Goal: Task Accomplishment & Management: Use online tool/utility

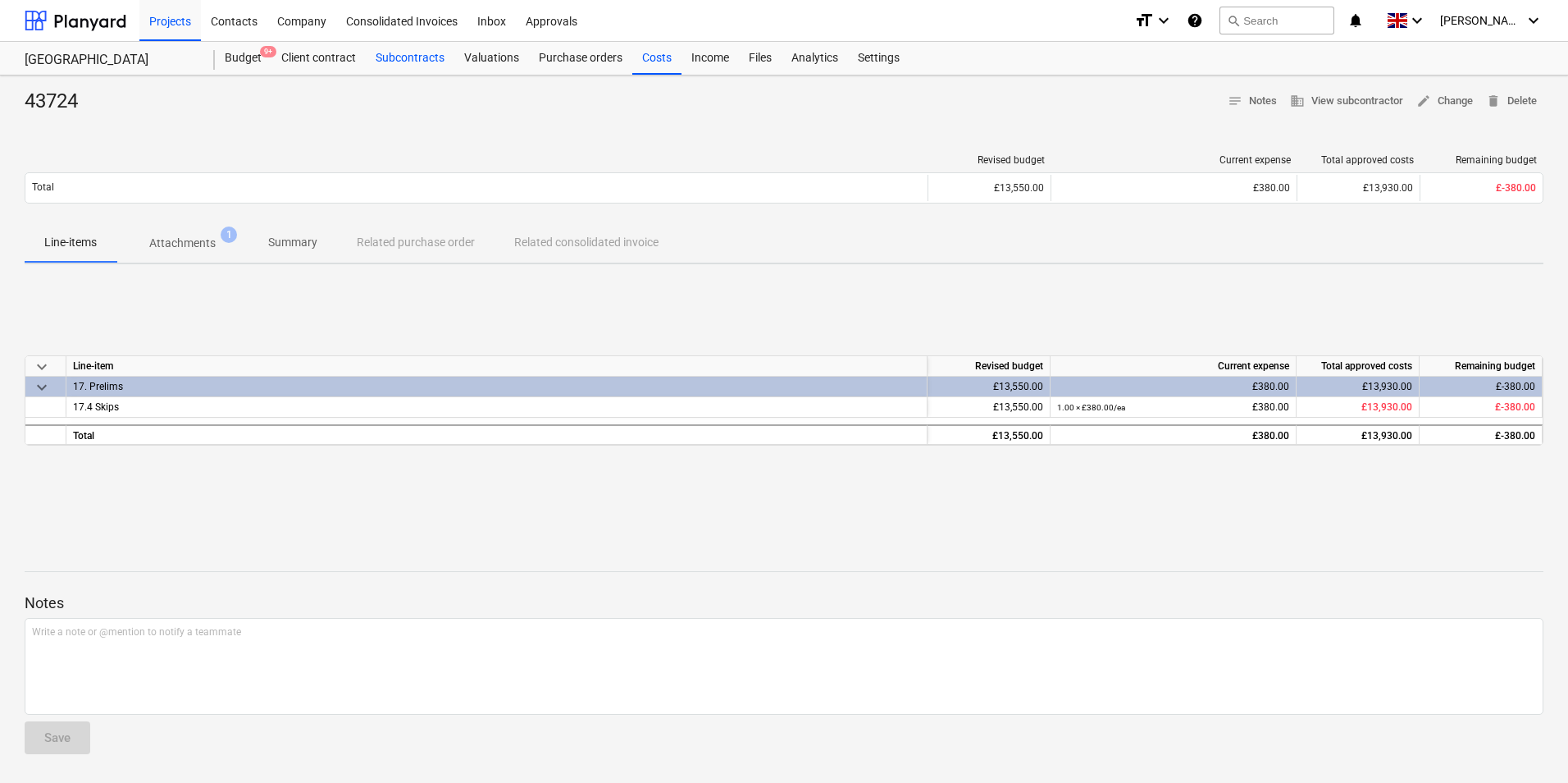
click at [409, 62] on div "Subcontracts" at bounding box center [409, 59] width 89 height 33
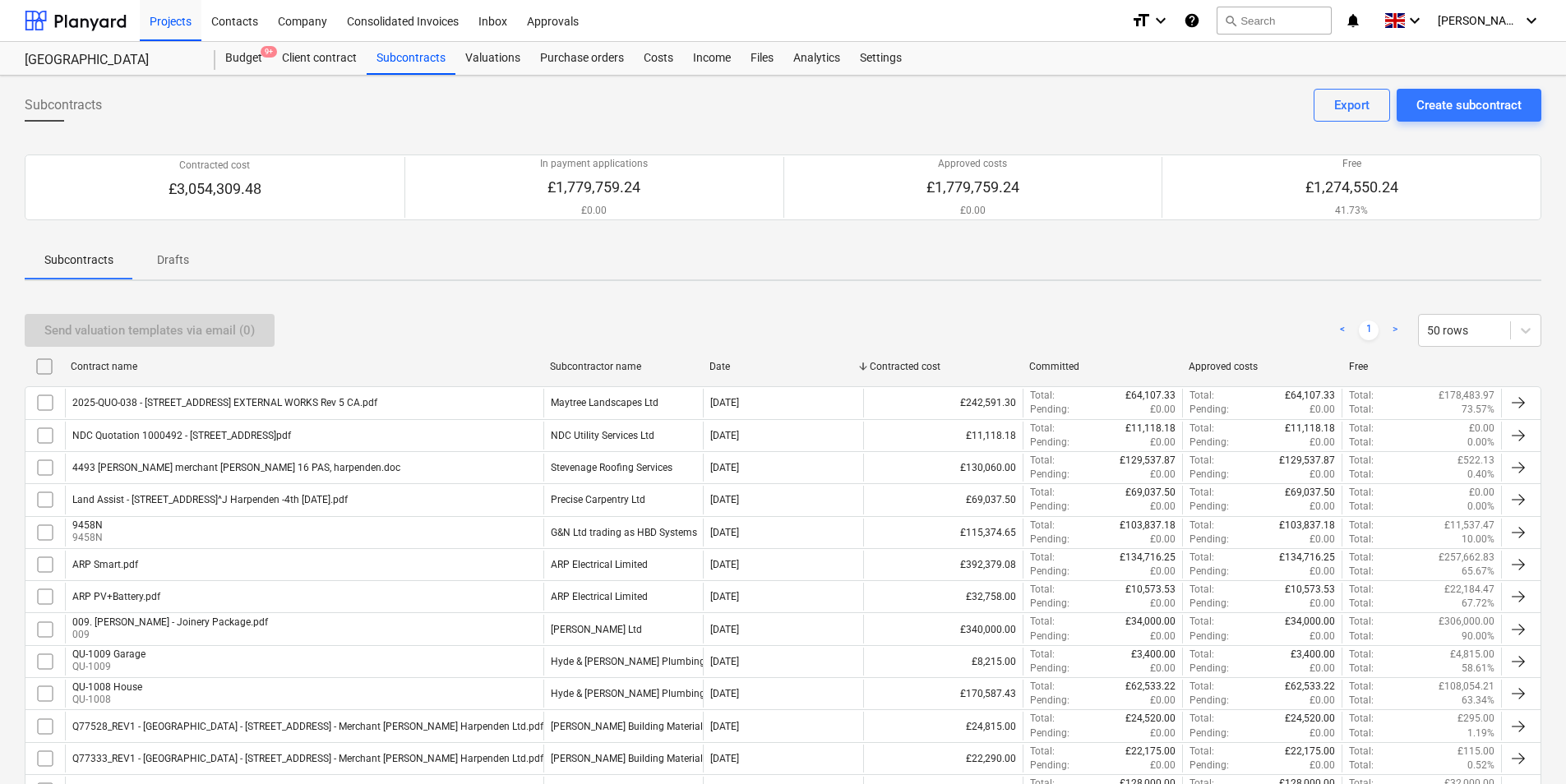
scroll to position [342, 0]
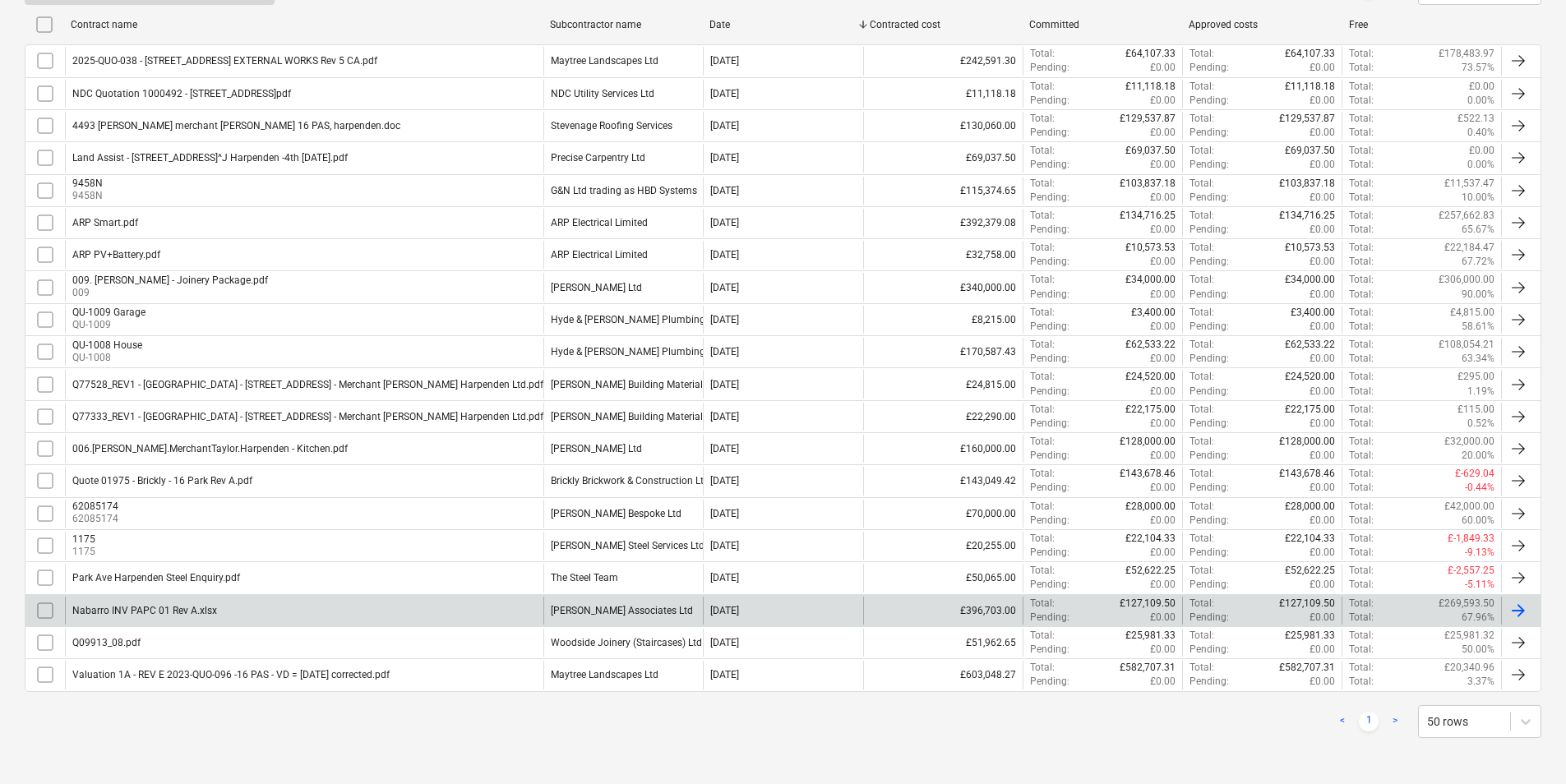
click at [603, 613] on div "[PERSON_NAME] Associates Ltd" at bounding box center [621, 610] width 142 height 11
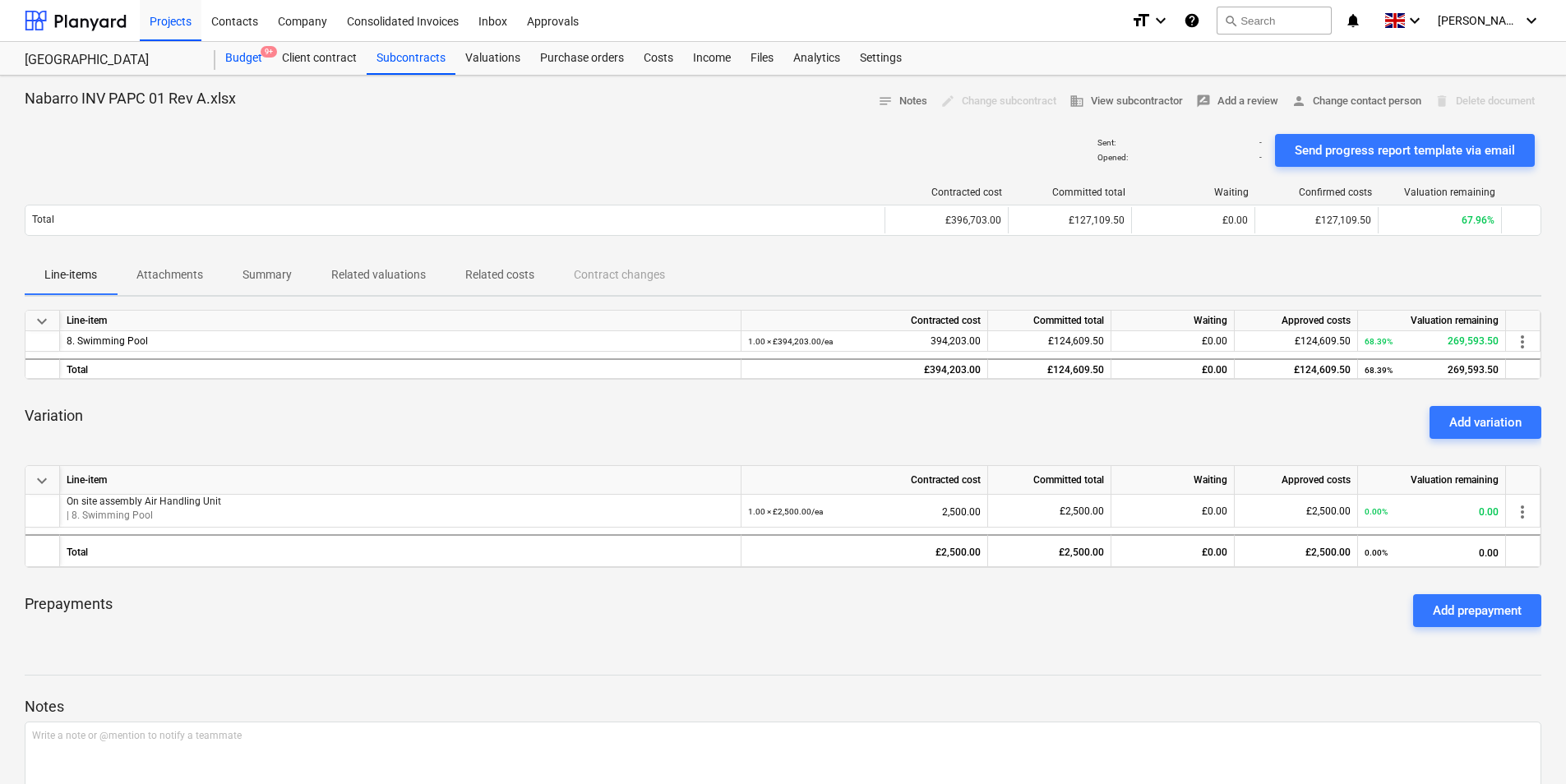
click at [253, 59] on div "Budget 9+" at bounding box center [244, 59] width 57 height 33
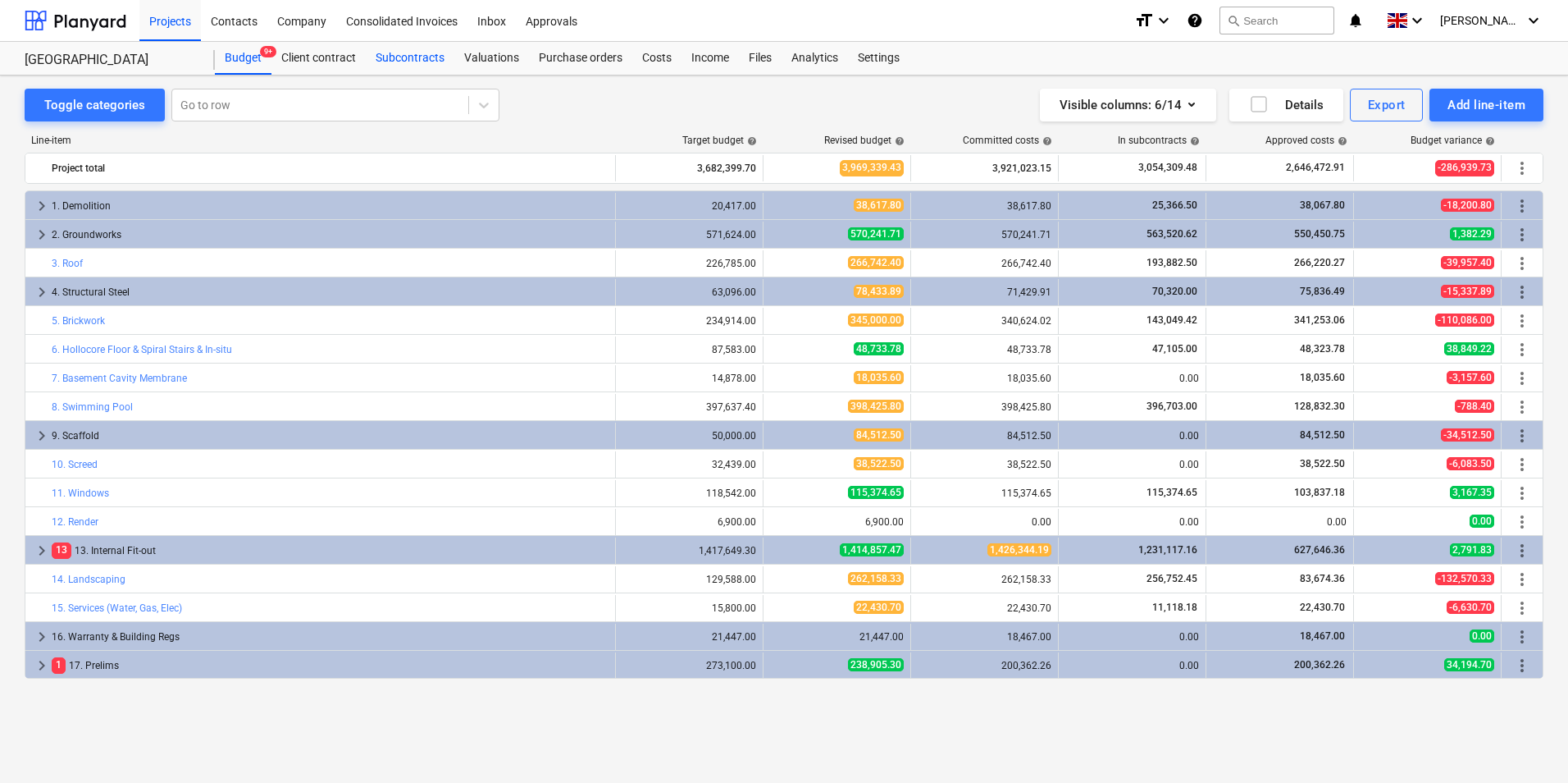
click at [406, 61] on div "Subcontracts" at bounding box center [409, 59] width 89 height 33
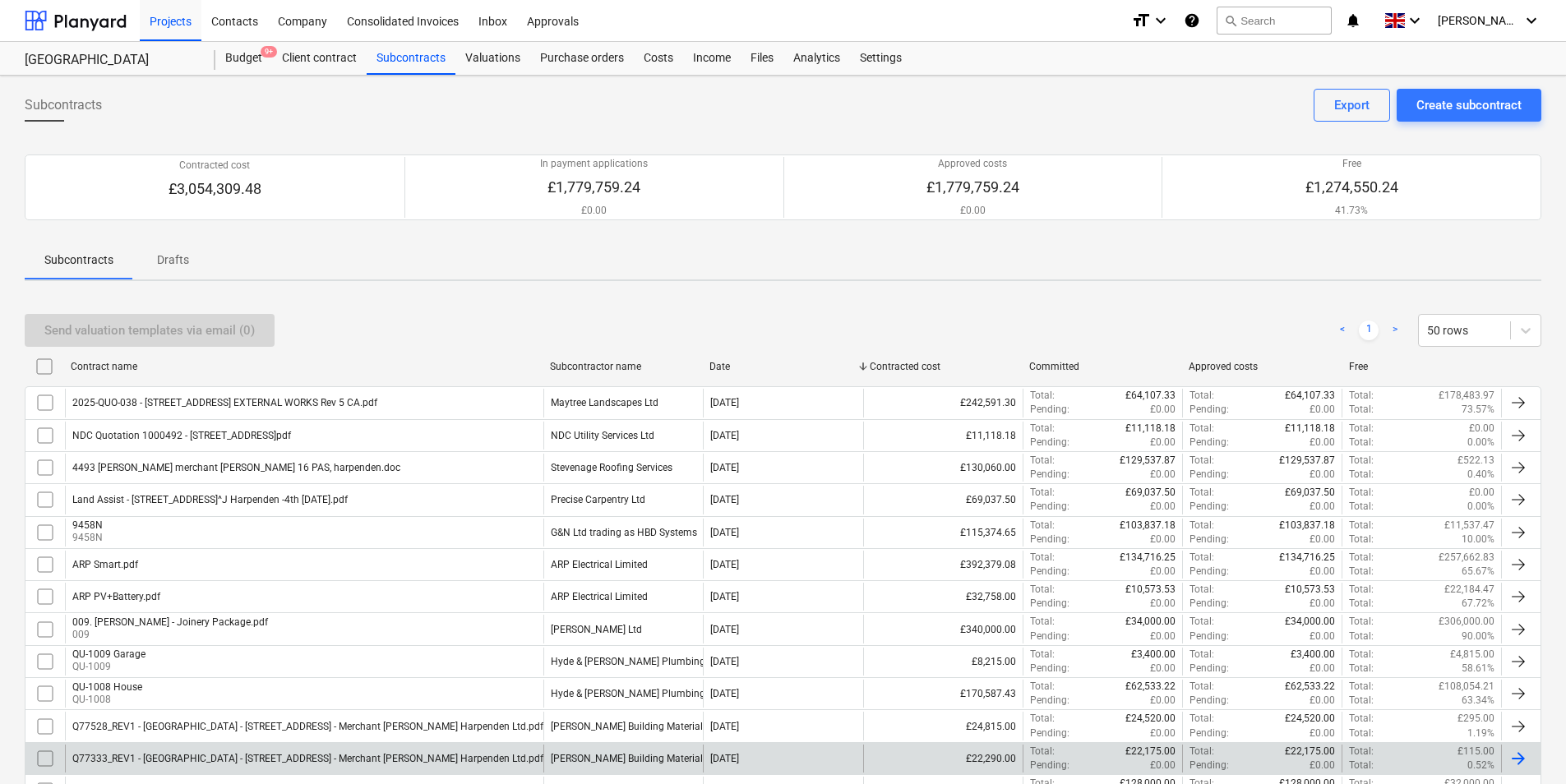
scroll to position [342, 0]
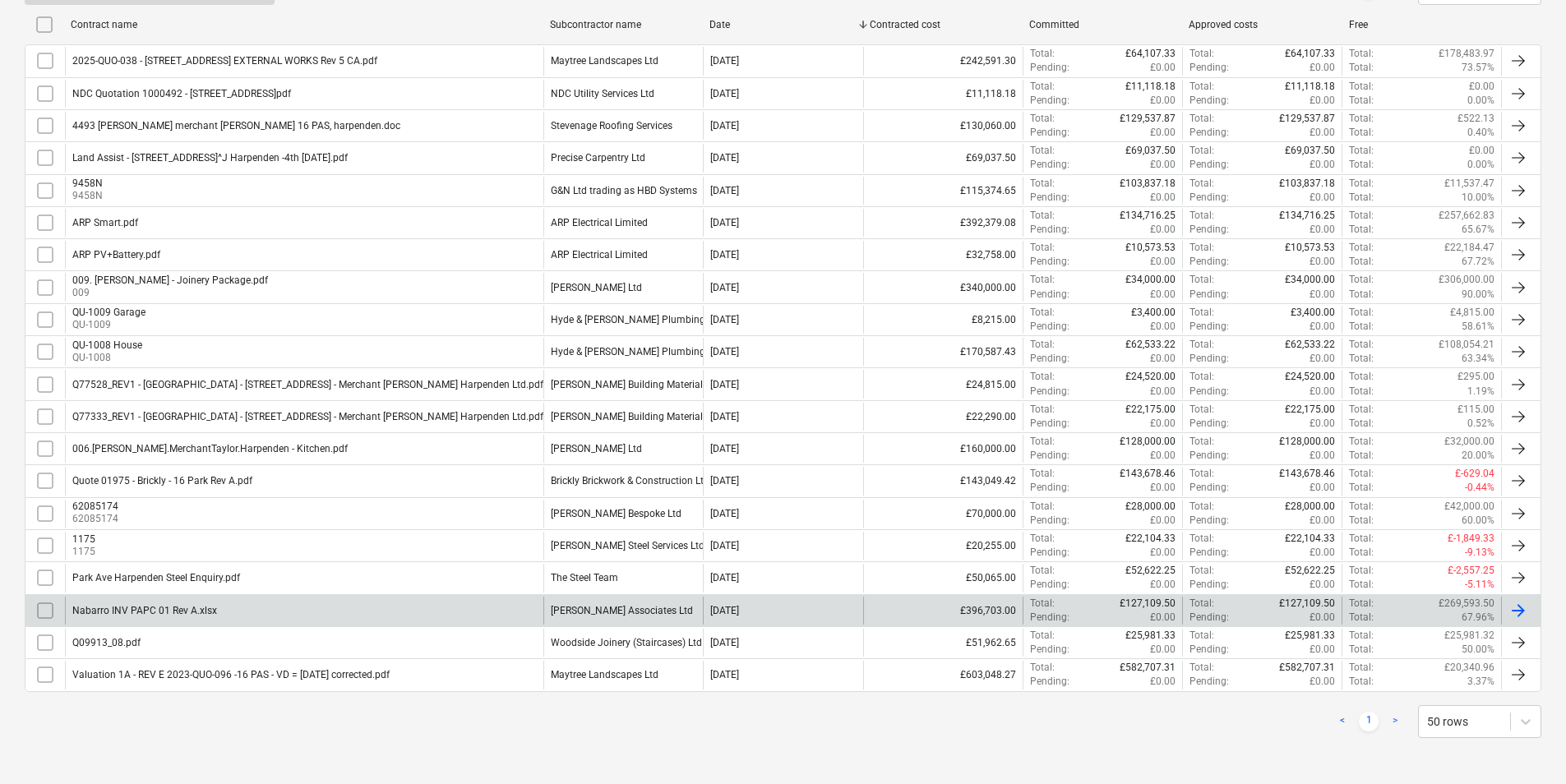
click at [662, 607] on div "[PERSON_NAME] Associates Ltd" at bounding box center [621, 610] width 142 height 11
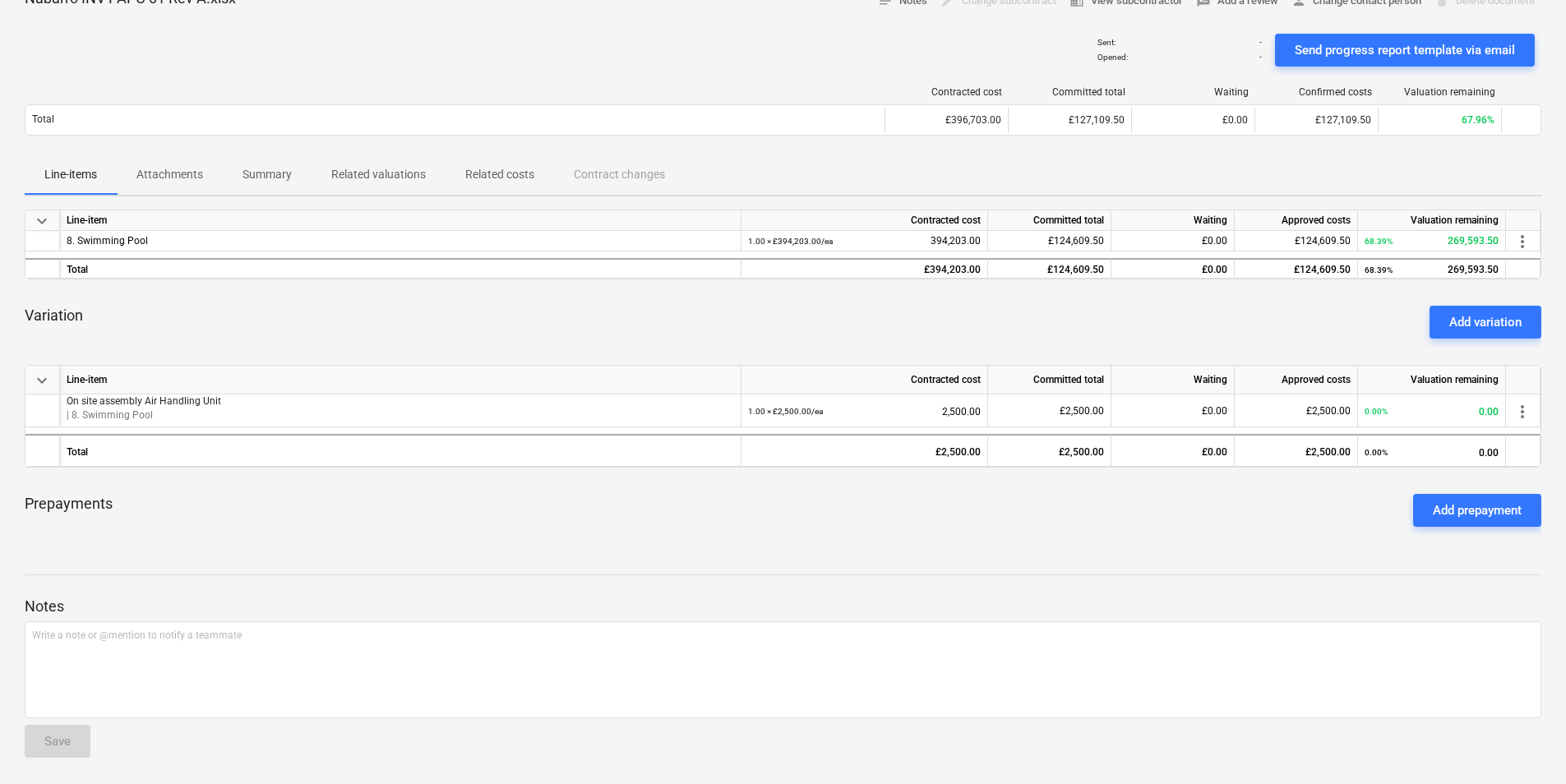
scroll to position [100, 0]
drag, startPoint x: 1469, startPoint y: 315, endPoint x: 1460, endPoint y: 312, distance: 9.5
click at [1469, 312] on div "Add variation" at bounding box center [1485, 321] width 72 height 22
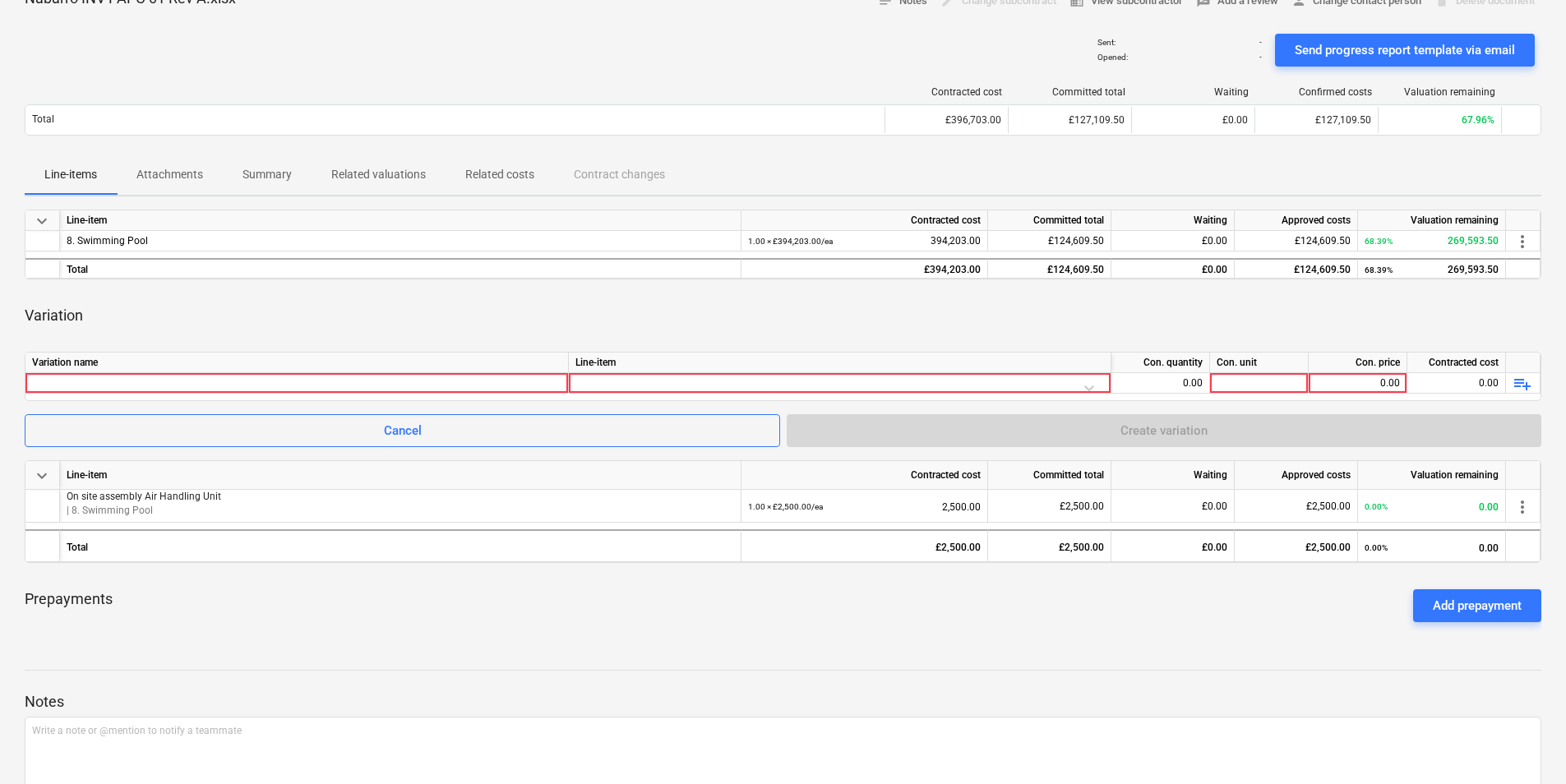
drag, startPoint x: 160, startPoint y: 379, endPoint x: 8, endPoint y: 401, distance: 153.6
click at [160, 380] on div at bounding box center [296, 383] width 529 height 20
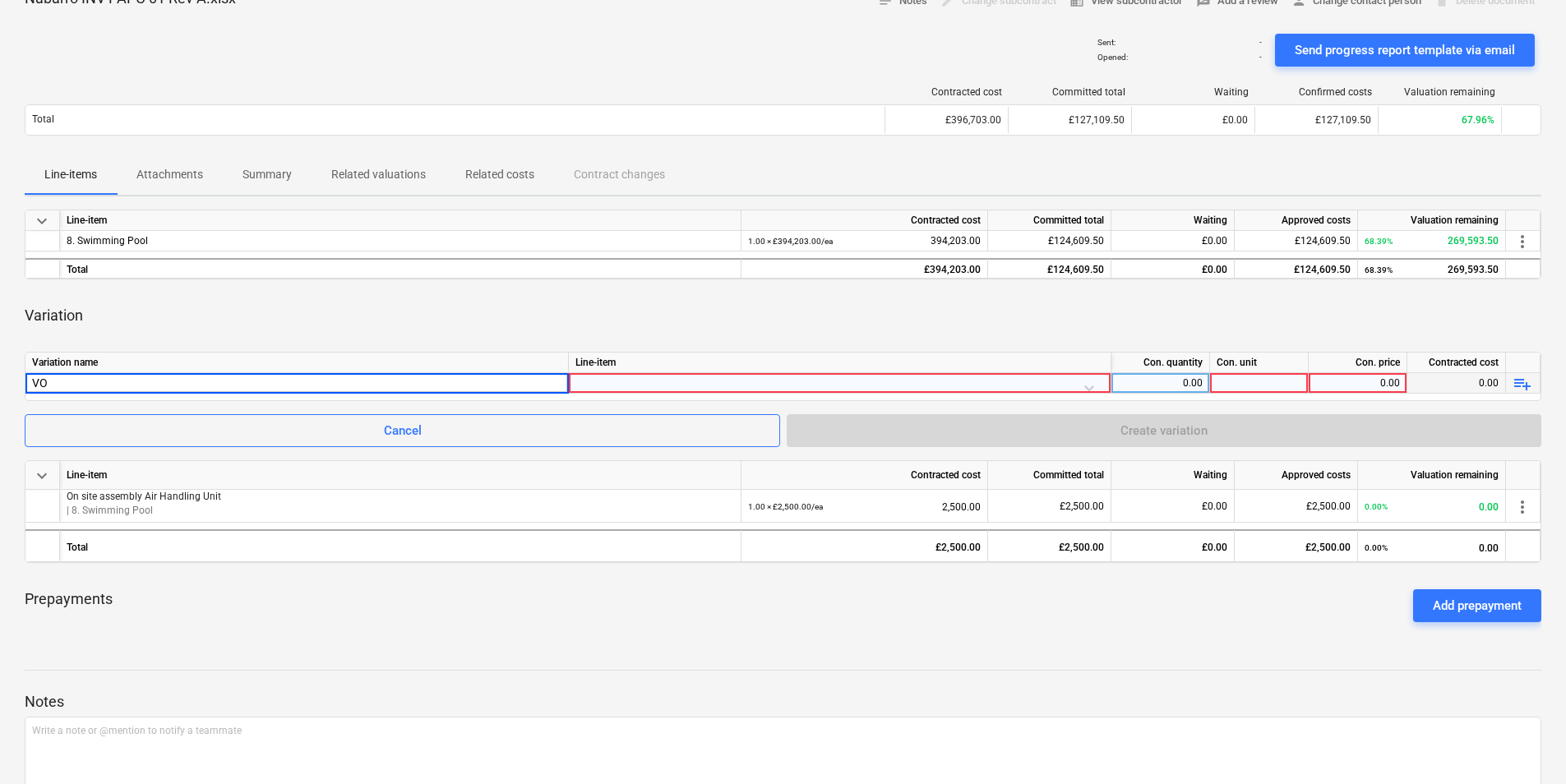
type input "VO 1"
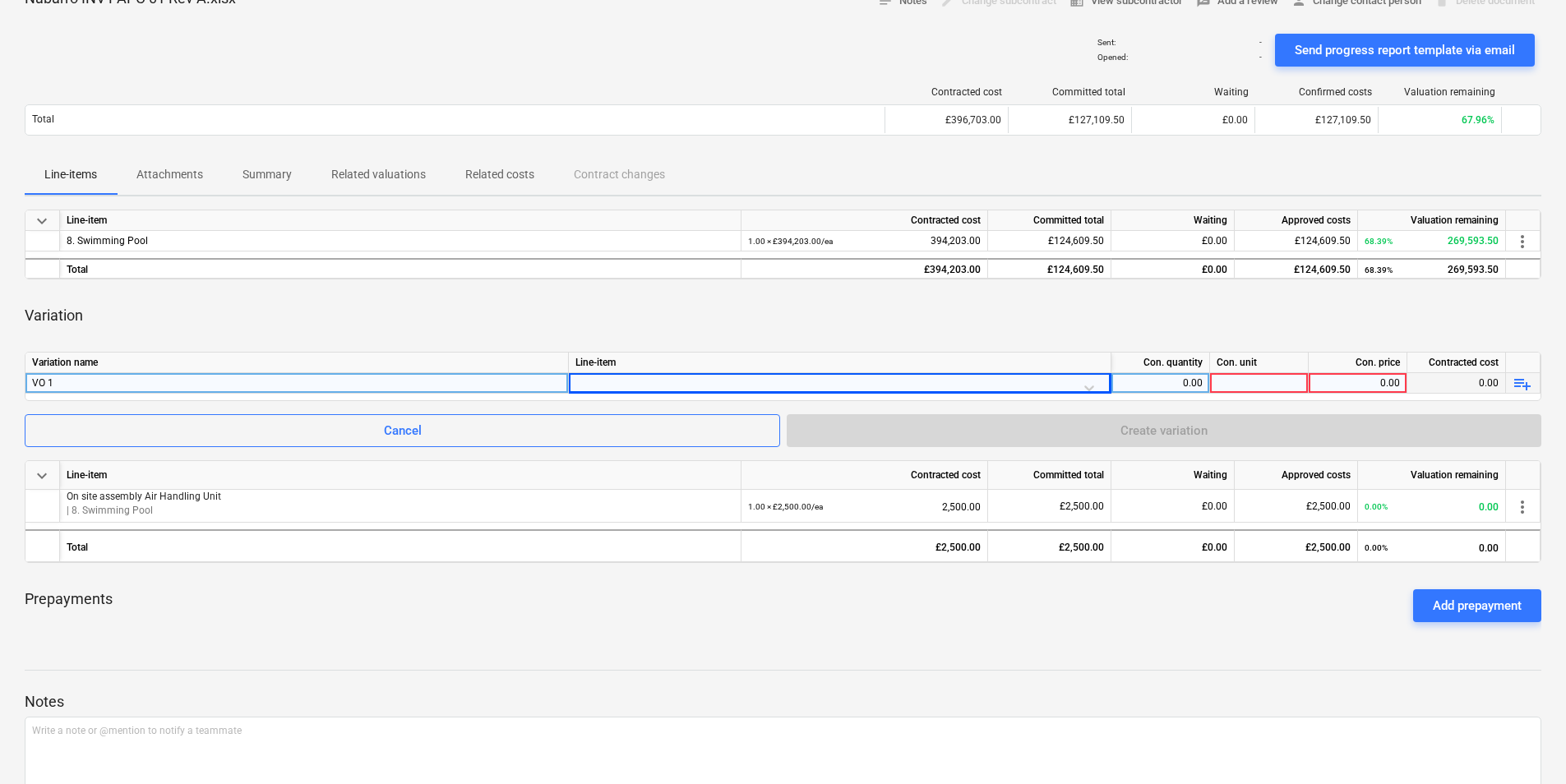
click at [79, 377] on div "VO 1" at bounding box center [296, 383] width 529 height 20
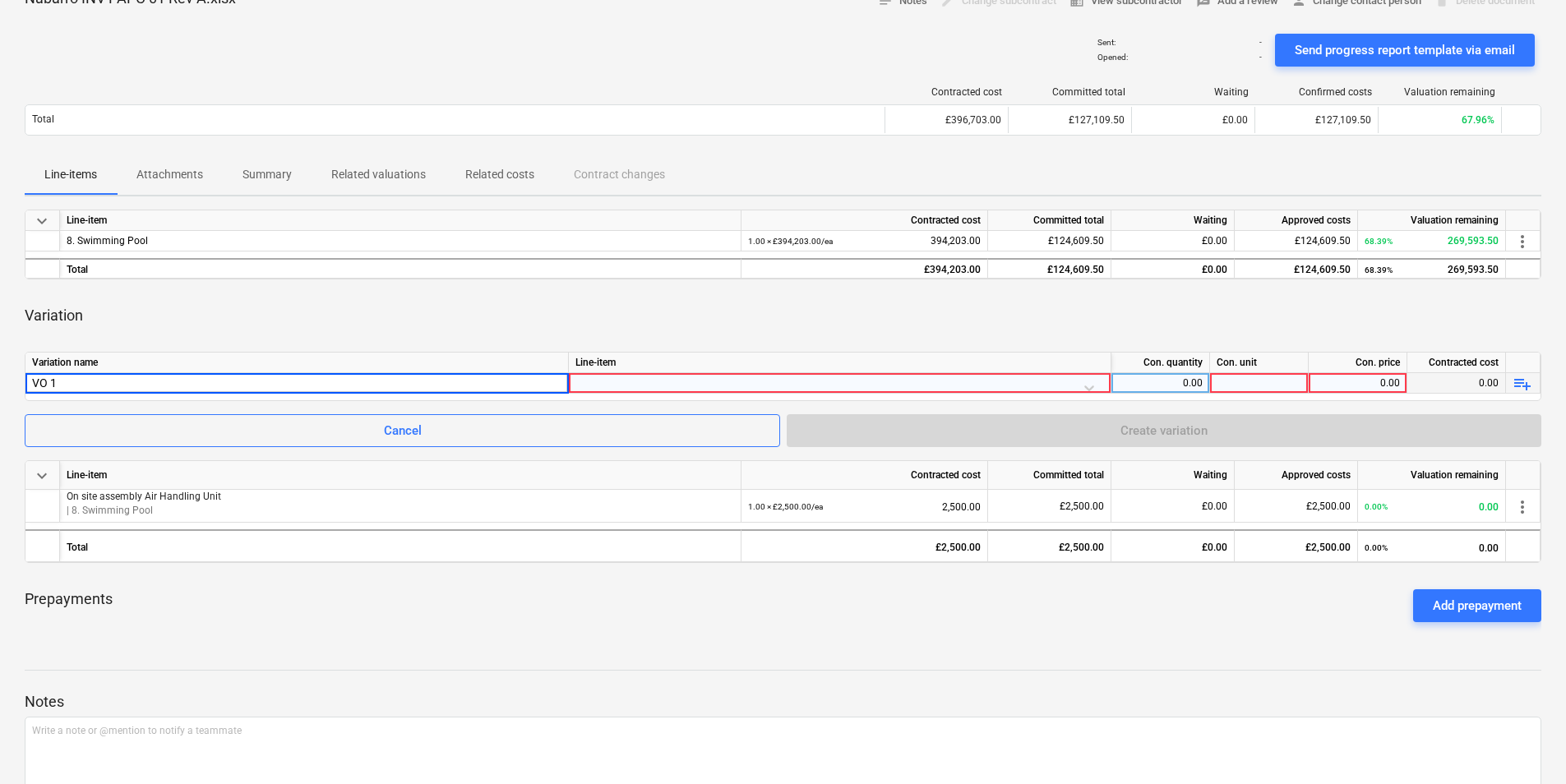
click at [190, 381] on input "VO 1" at bounding box center [296, 383] width 542 height 20
click at [153, 376] on input "VO 1" at bounding box center [296, 383] width 542 height 20
drag, startPoint x: 130, startPoint y: 376, endPoint x: 102, endPoint y: 381, distance: 28.4
click at [129, 376] on input "VO 1" at bounding box center [296, 383] width 542 height 20
click at [70, 381] on input "VO 1" at bounding box center [296, 383] width 542 height 20
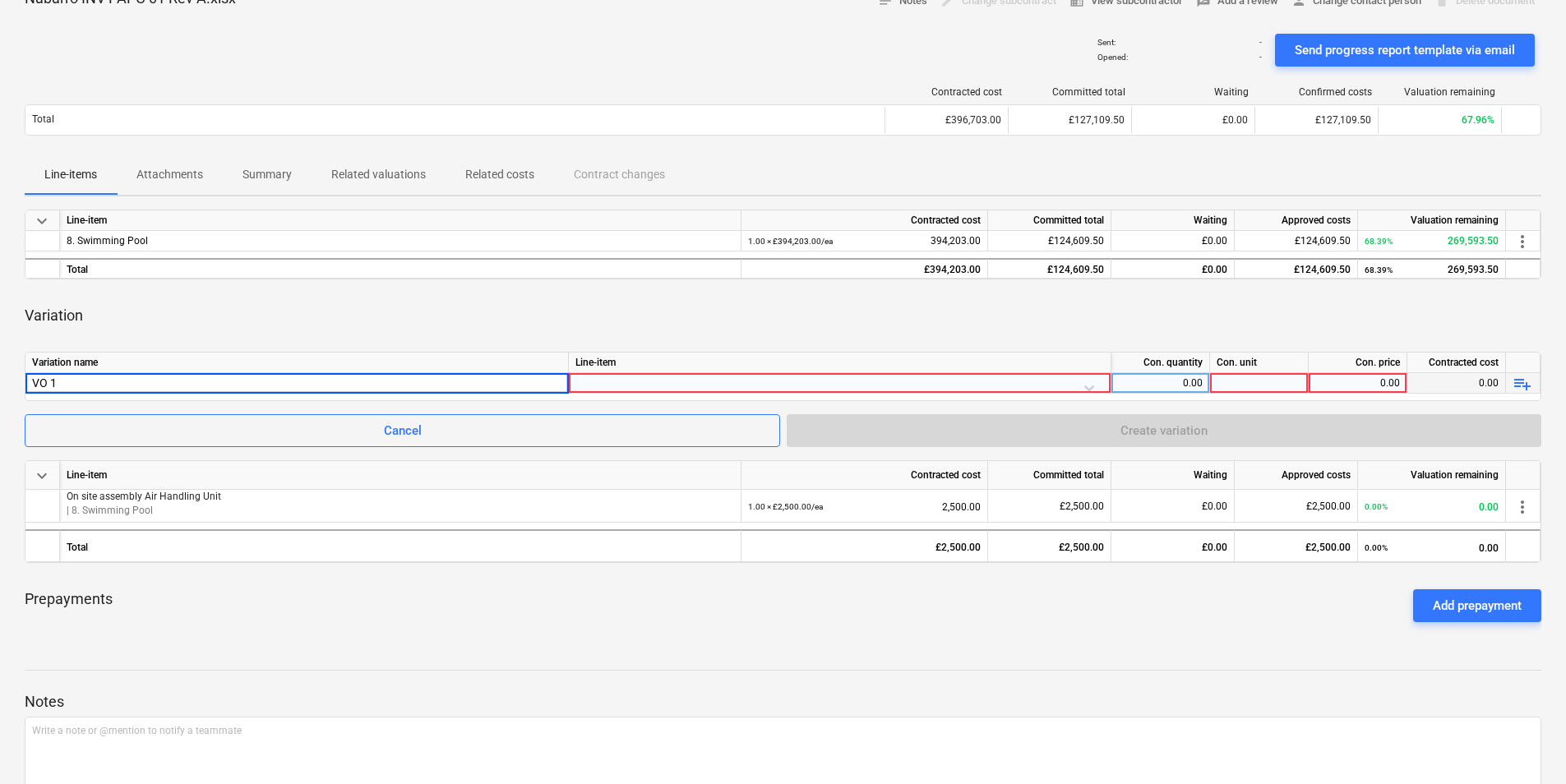
click at [69, 381] on input "VO 1" at bounding box center [296, 383] width 542 height 20
type input "VO 1 Final proposed cost"
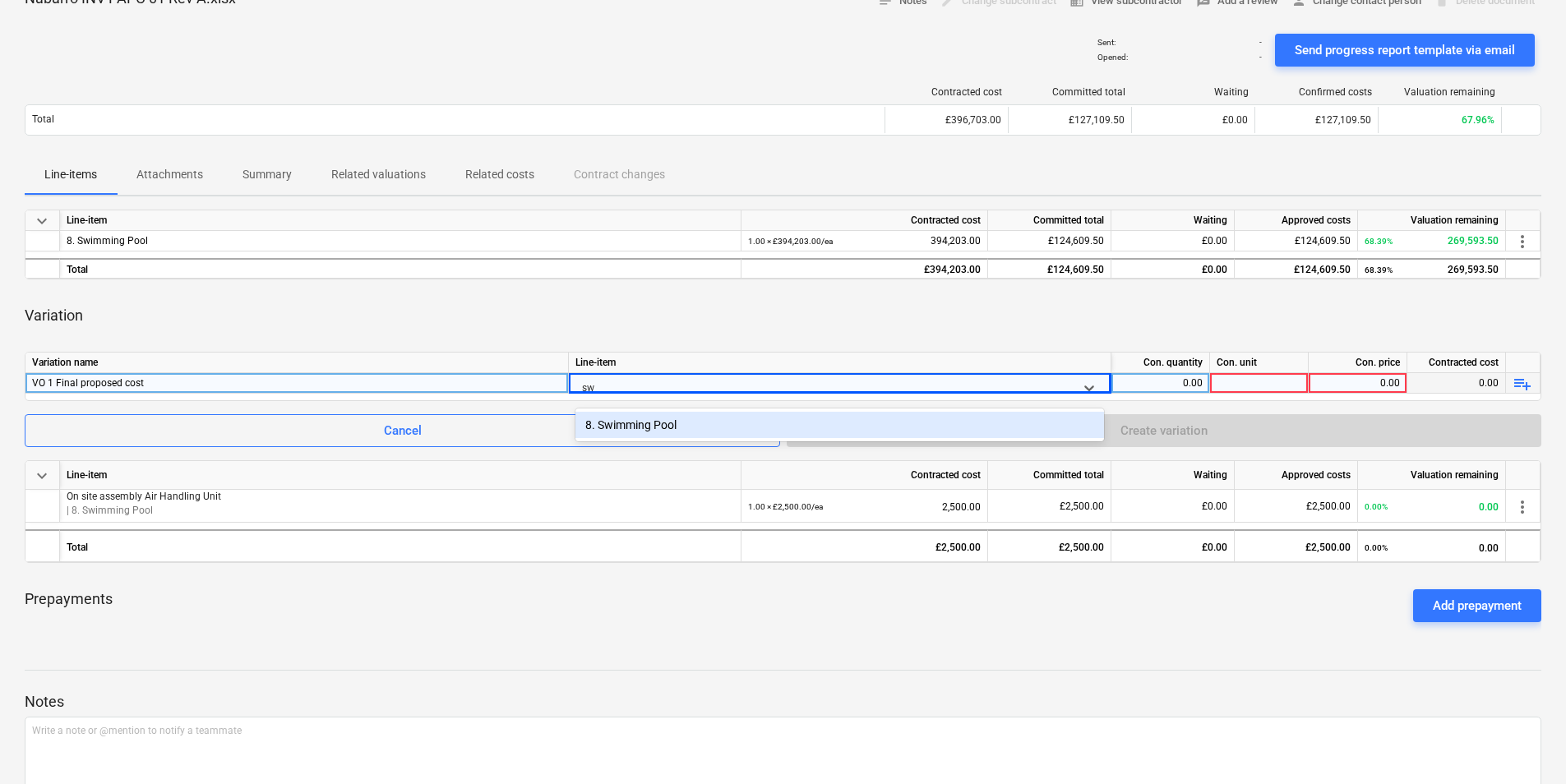
type input "swi"
click at [1148, 382] on div "0.00" at bounding box center [1160, 383] width 84 height 21
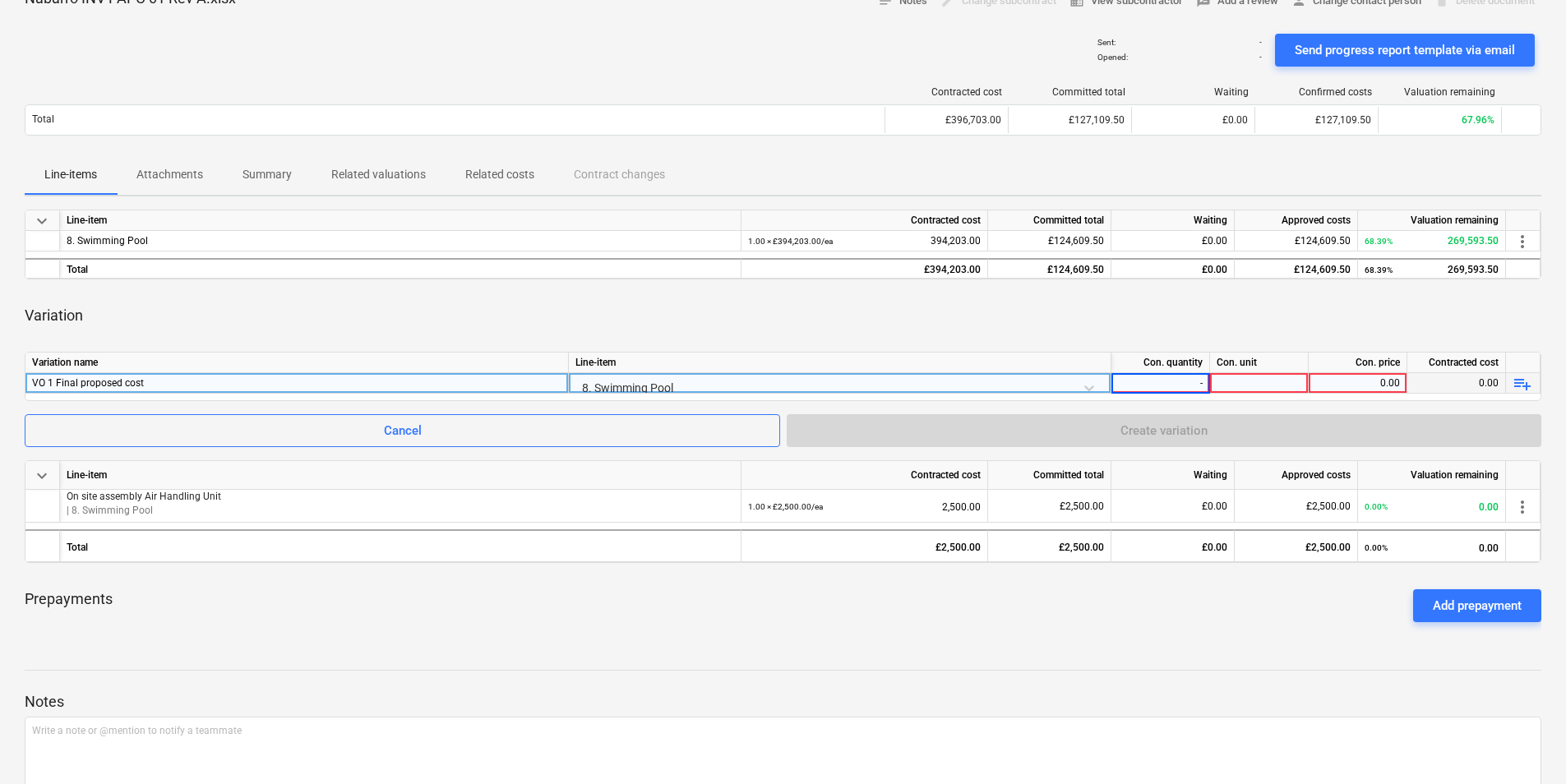
type input "-1"
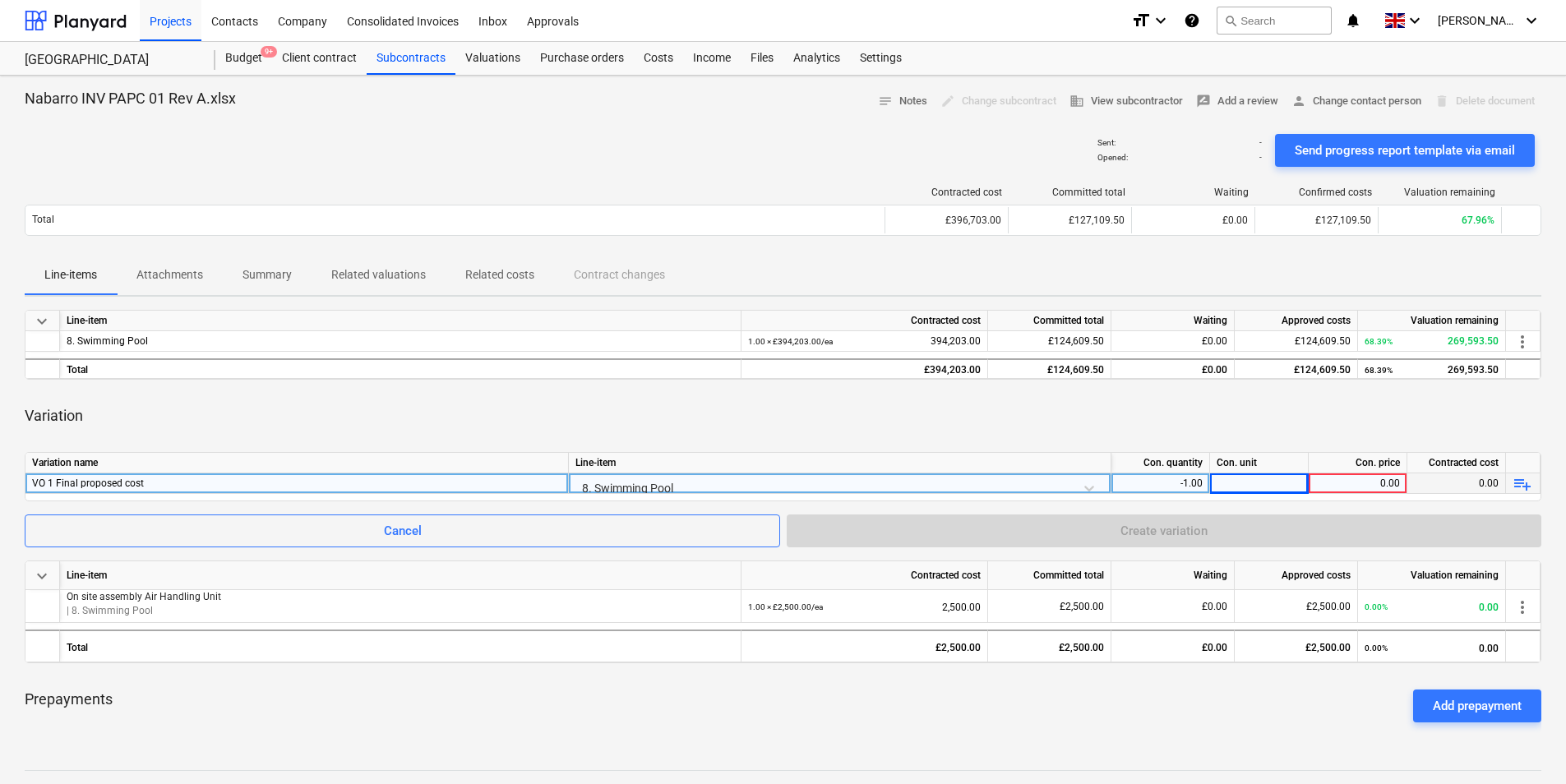
scroll to position [196, 0]
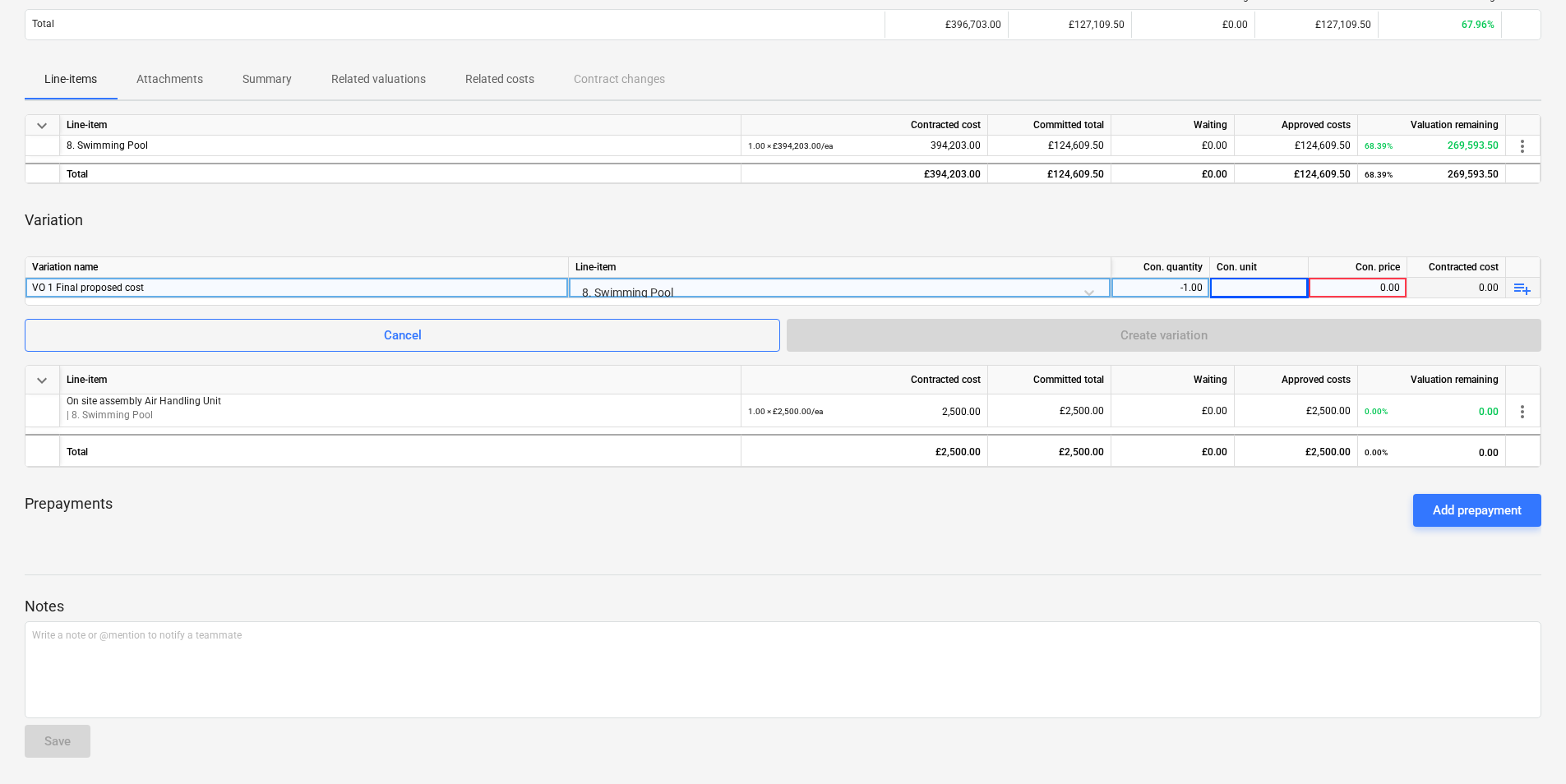
click at [1240, 284] on div at bounding box center [1259, 288] width 98 height 21
type input "ea"
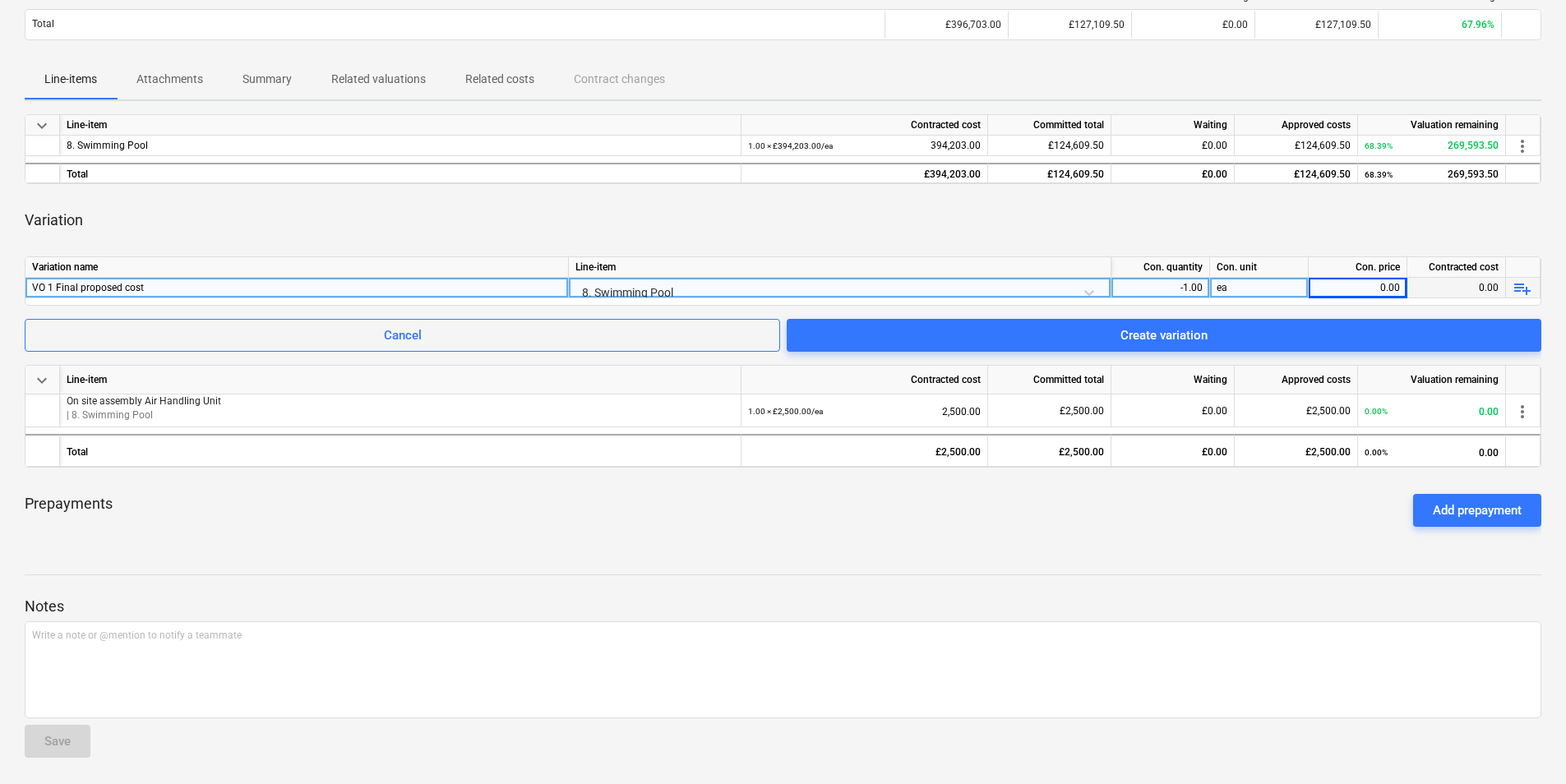
click at [1357, 289] on div "0.00" at bounding box center [1357, 288] width 84 height 21
type input "24825"
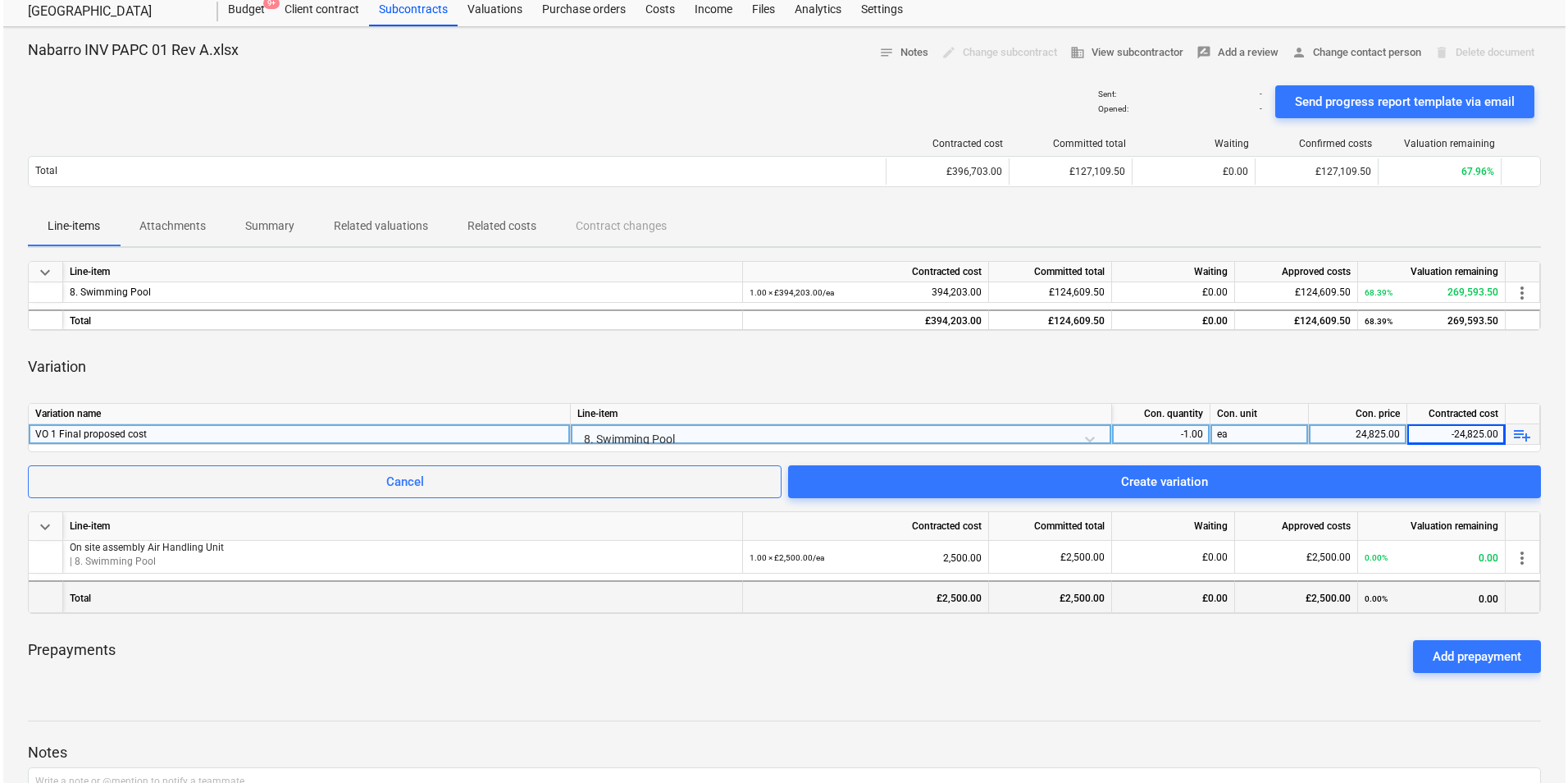
scroll to position [0, 0]
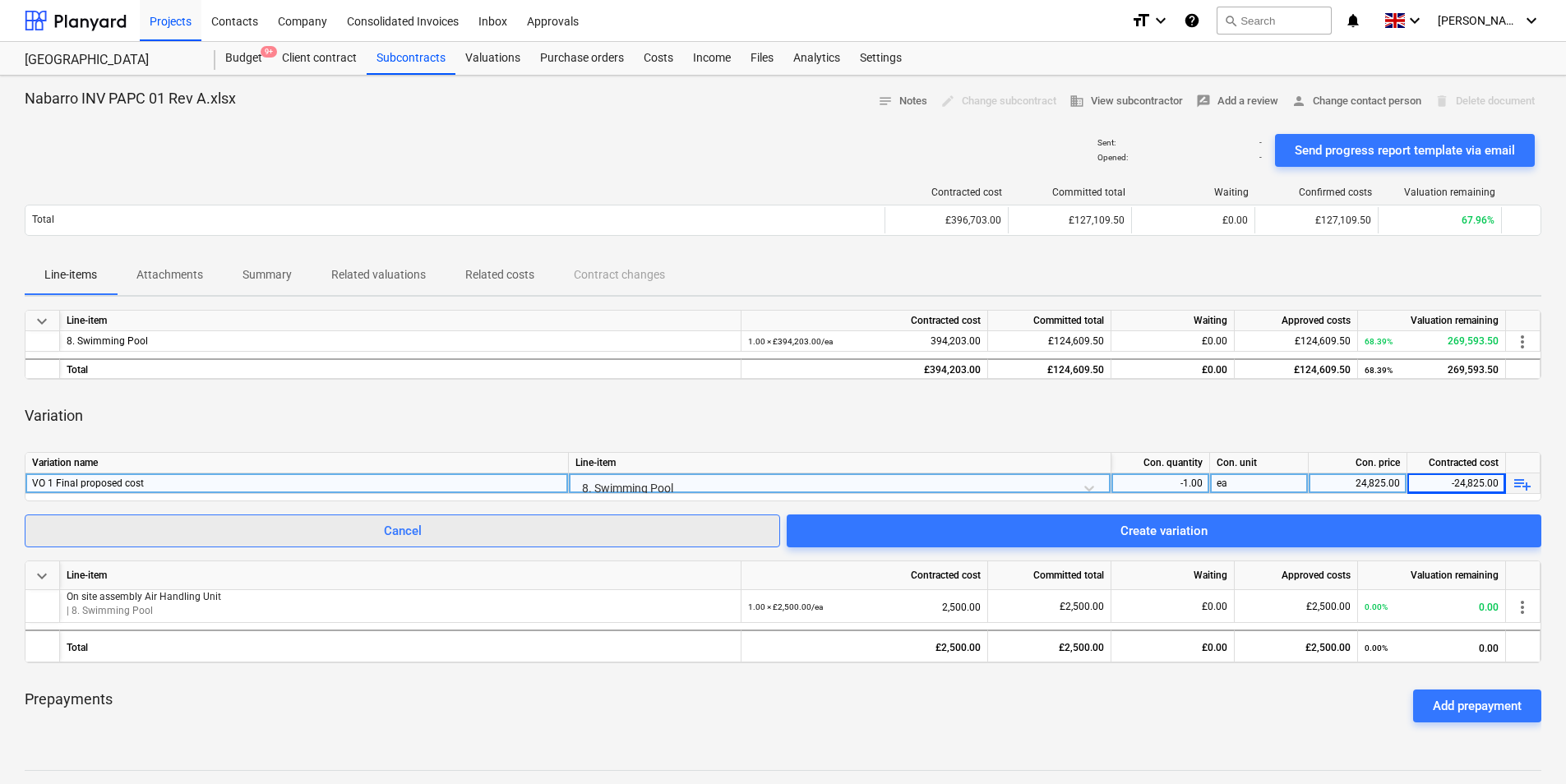
click at [458, 534] on span "Cancel" at bounding box center [402, 531] width 714 height 22
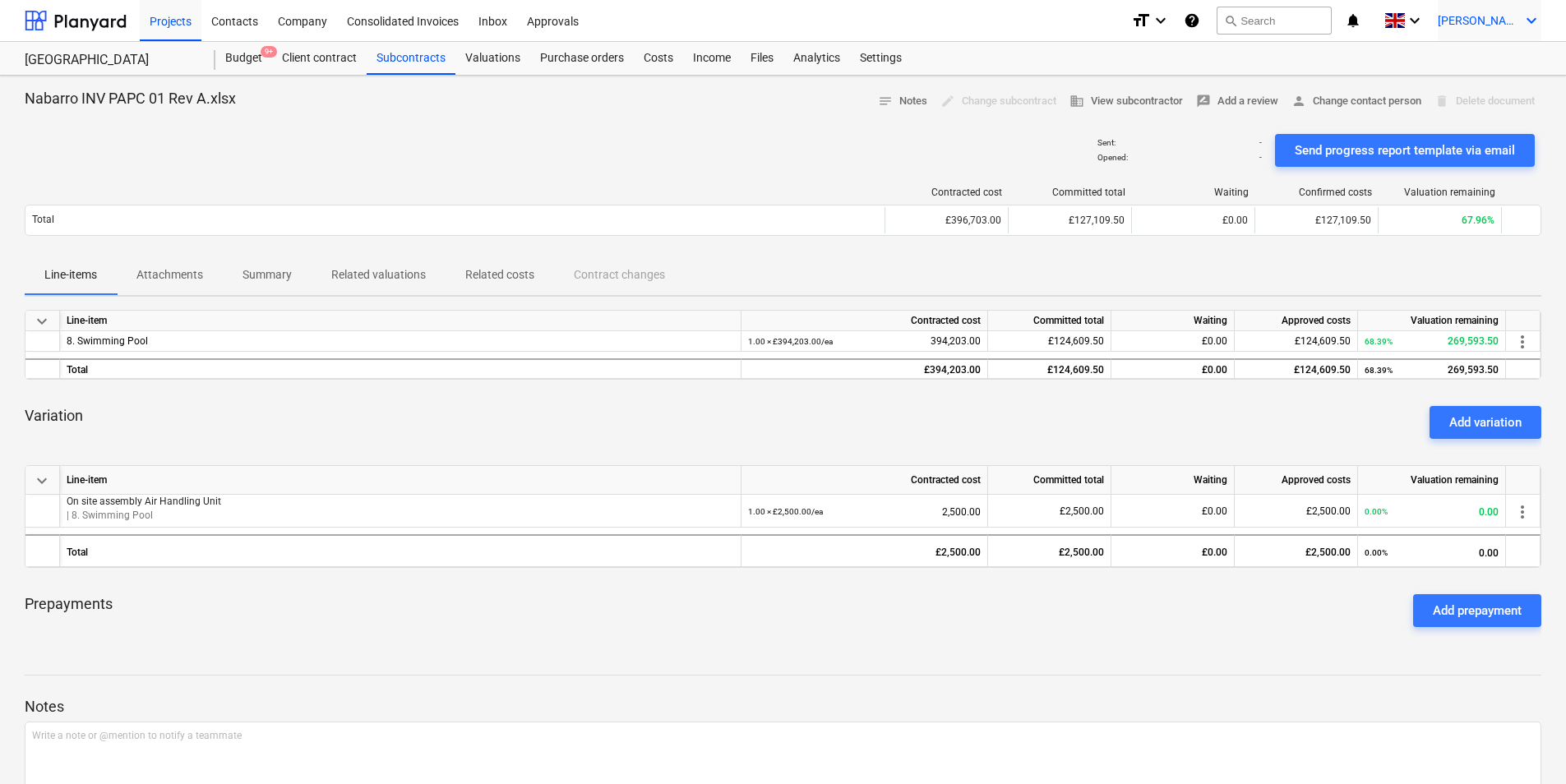
click at [1533, 15] on icon "keyboard_arrow_down" at bounding box center [1531, 20] width 20 height 20
click at [1494, 95] on div "Log out" at bounding box center [1492, 90] width 98 height 27
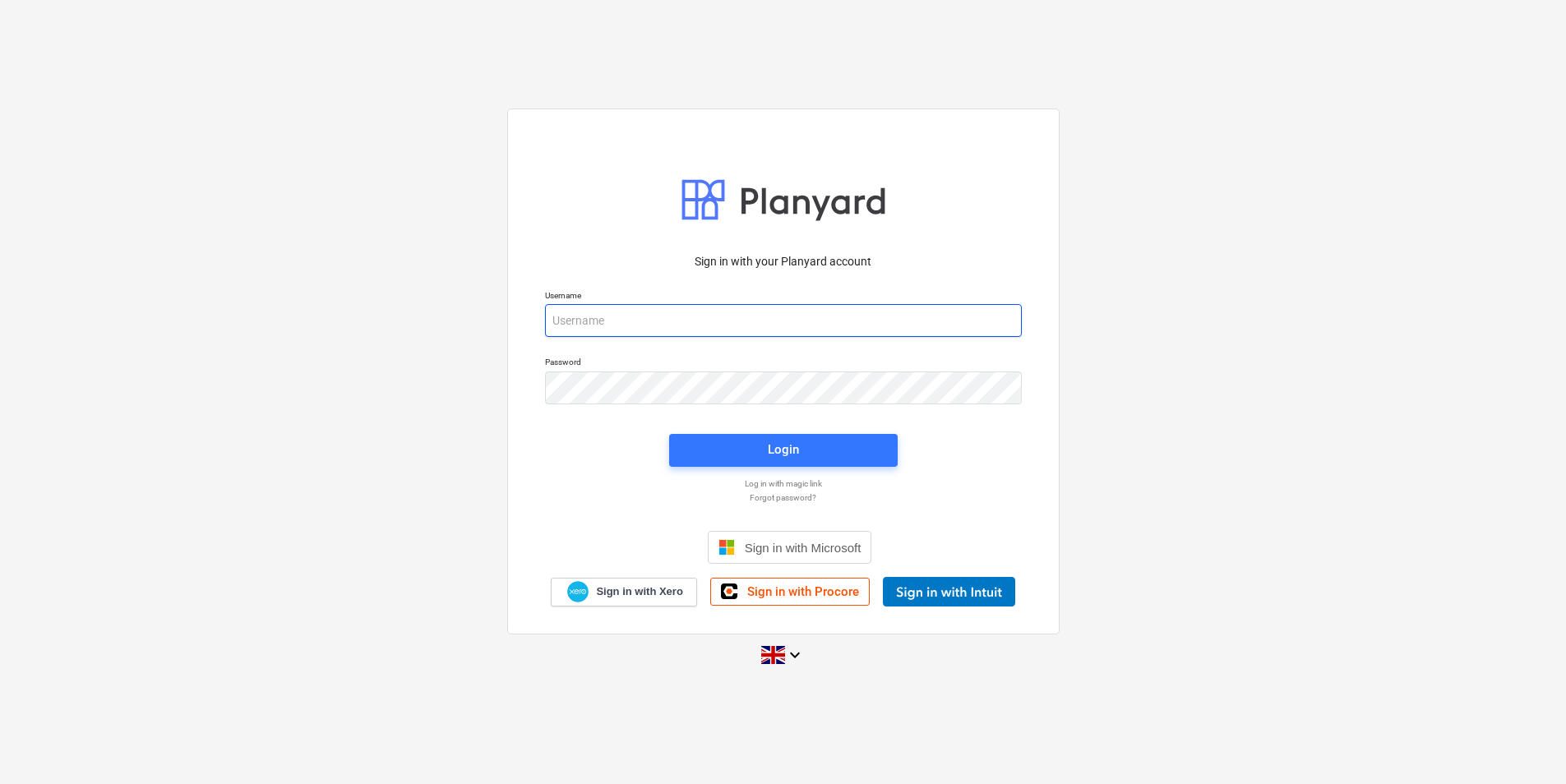
type input "[PERSON_NAME][EMAIL_ADDRESS][DOMAIN_NAME]"
